Goal: Transaction & Acquisition: Purchase product/service

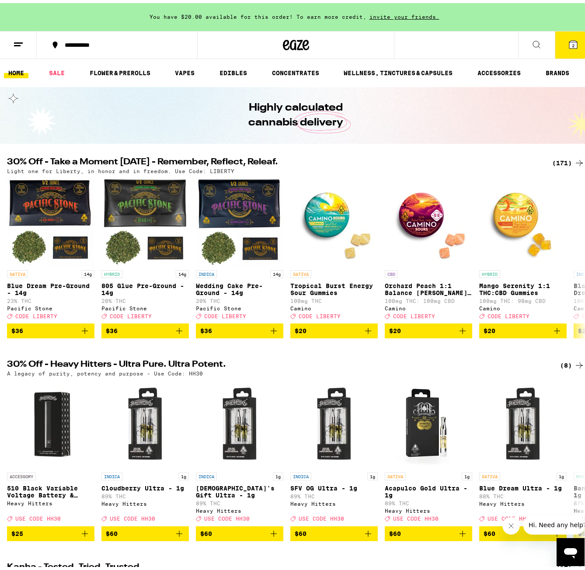
click at [563, 158] on div "(171)" at bounding box center [568, 160] width 32 height 10
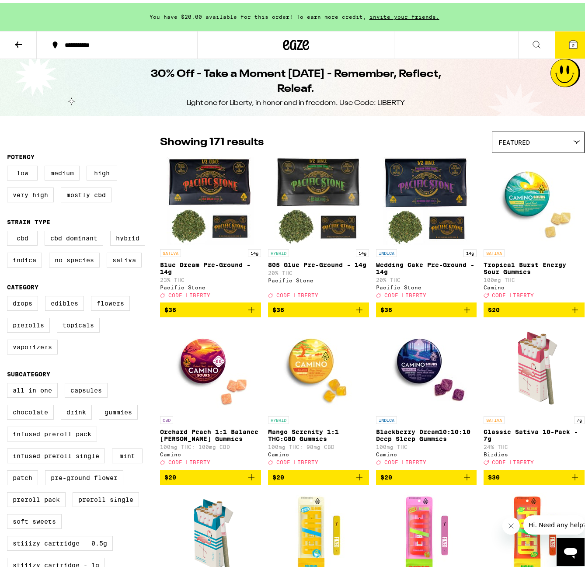
click at [98, 315] on div "Drops Edibles Flowers Prerolls Topicals Vaporizers" at bounding box center [83, 326] width 153 height 66
click at [102, 308] on label "Flowers" at bounding box center [110, 300] width 39 height 15
click at [9, 295] on input "Flowers" at bounding box center [9, 294] width 0 height 0
checkbox input "true"
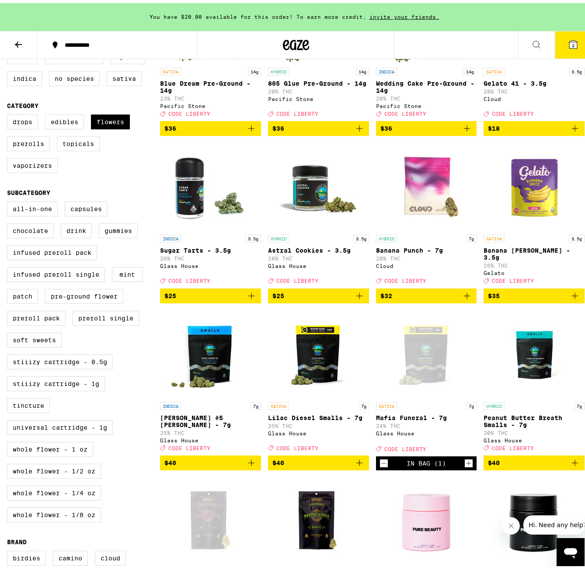
scroll to position [219, 0]
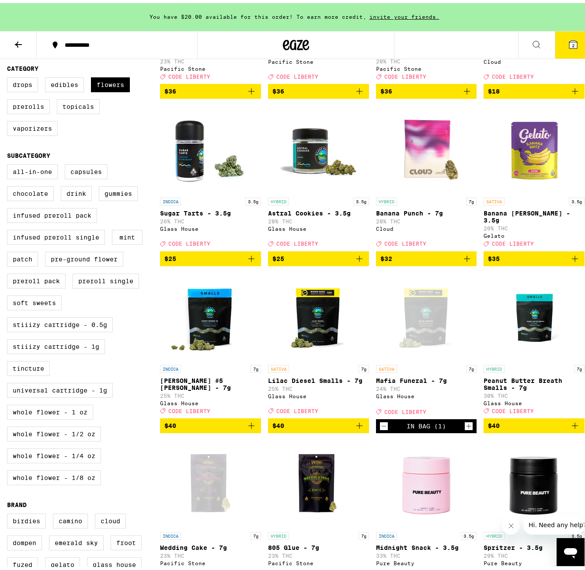
click at [381, 429] on icon "Decrement" at bounding box center [384, 423] width 8 height 10
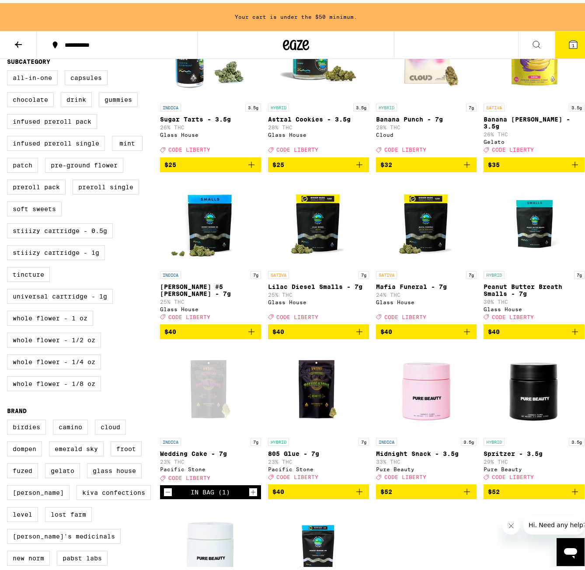
scroll to position [350, 0]
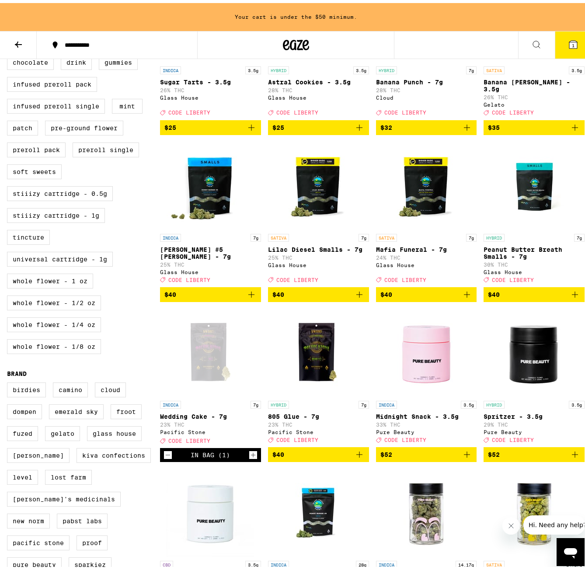
click at [161, 459] on div "In Bag (1)" at bounding box center [210, 452] width 101 height 14
click at [169, 457] on icon "Decrement" at bounding box center [168, 452] width 8 height 10
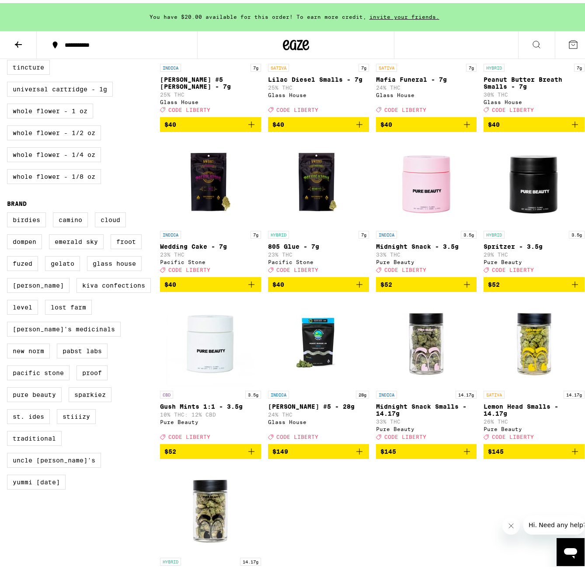
scroll to position [569, 0]
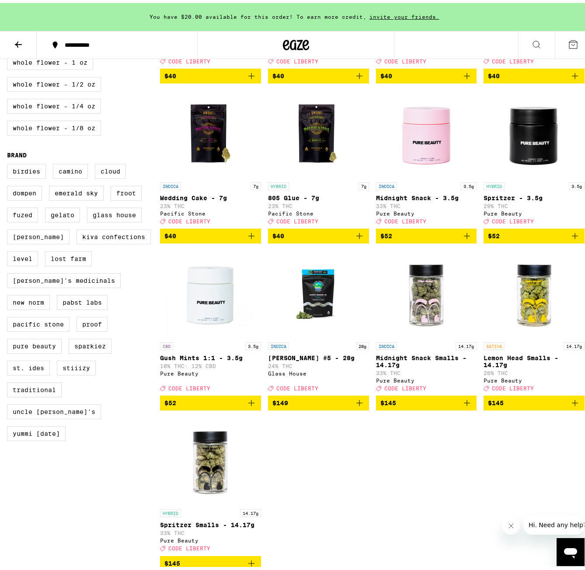
click at [361, 405] on icon "Add to bag" at bounding box center [359, 400] width 10 height 10
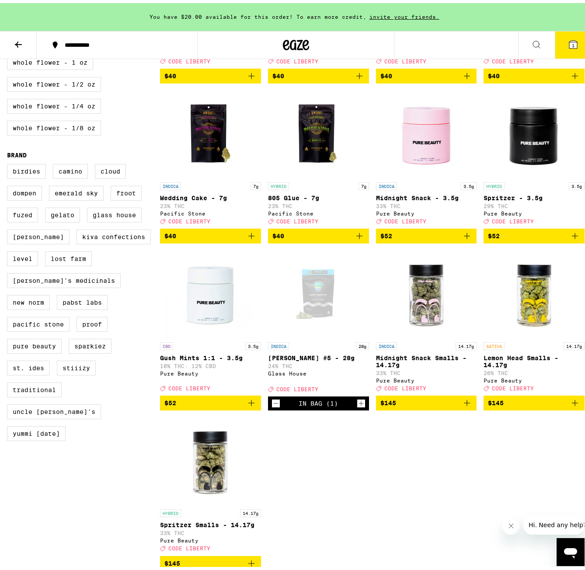
click at [569, 43] on icon at bounding box center [573, 42] width 8 height 8
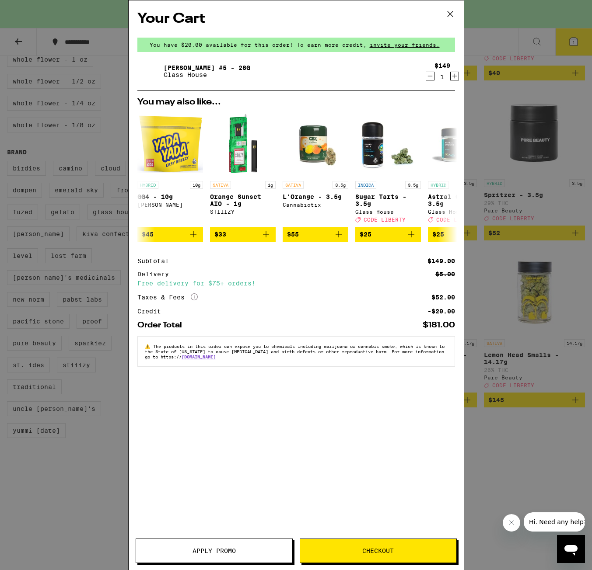
click at [235, 542] on button "Apply Promo" at bounding box center [214, 551] width 157 height 24
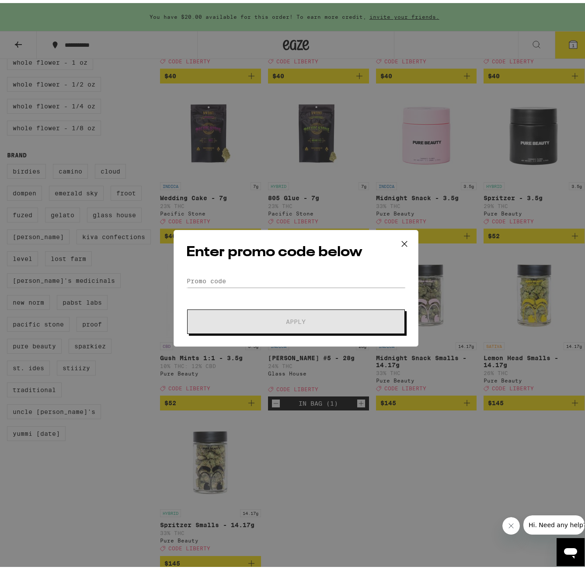
drag, startPoint x: 235, startPoint y: 292, endPoint x: 228, endPoint y: 280, distance: 14.1
click at [235, 292] on form "Promo Code Apply" at bounding box center [296, 301] width 220 height 59
click at [228, 280] on input "Promo Code" at bounding box center [296, 278] width 220 height 13
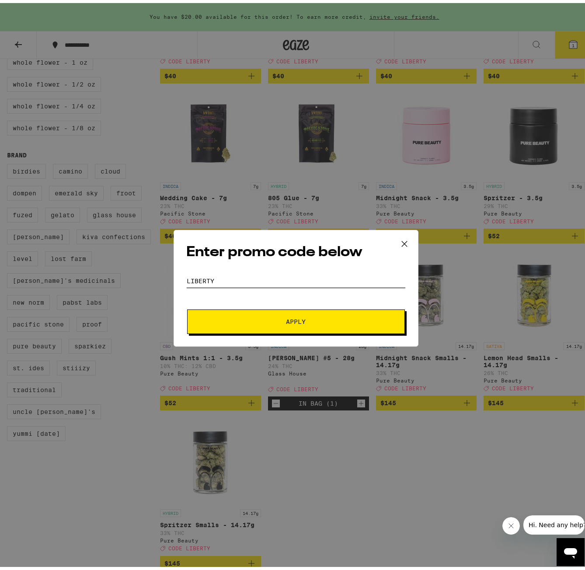
type input "Liberty"
click at [187, 307] on button "Apply" at bounding box center [296, 319] width 218 height 24
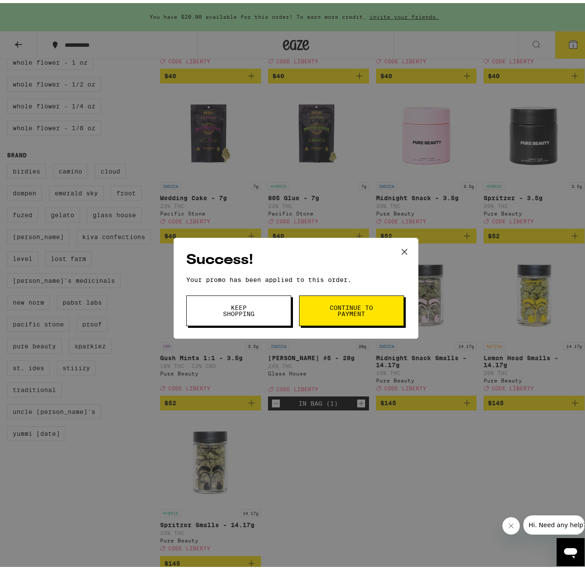
click at [366, 310] on span "Continue to payment" at bounding box center [351, 308] width 45 height 12
